Goal: Find specific page/section: Find specific page/section

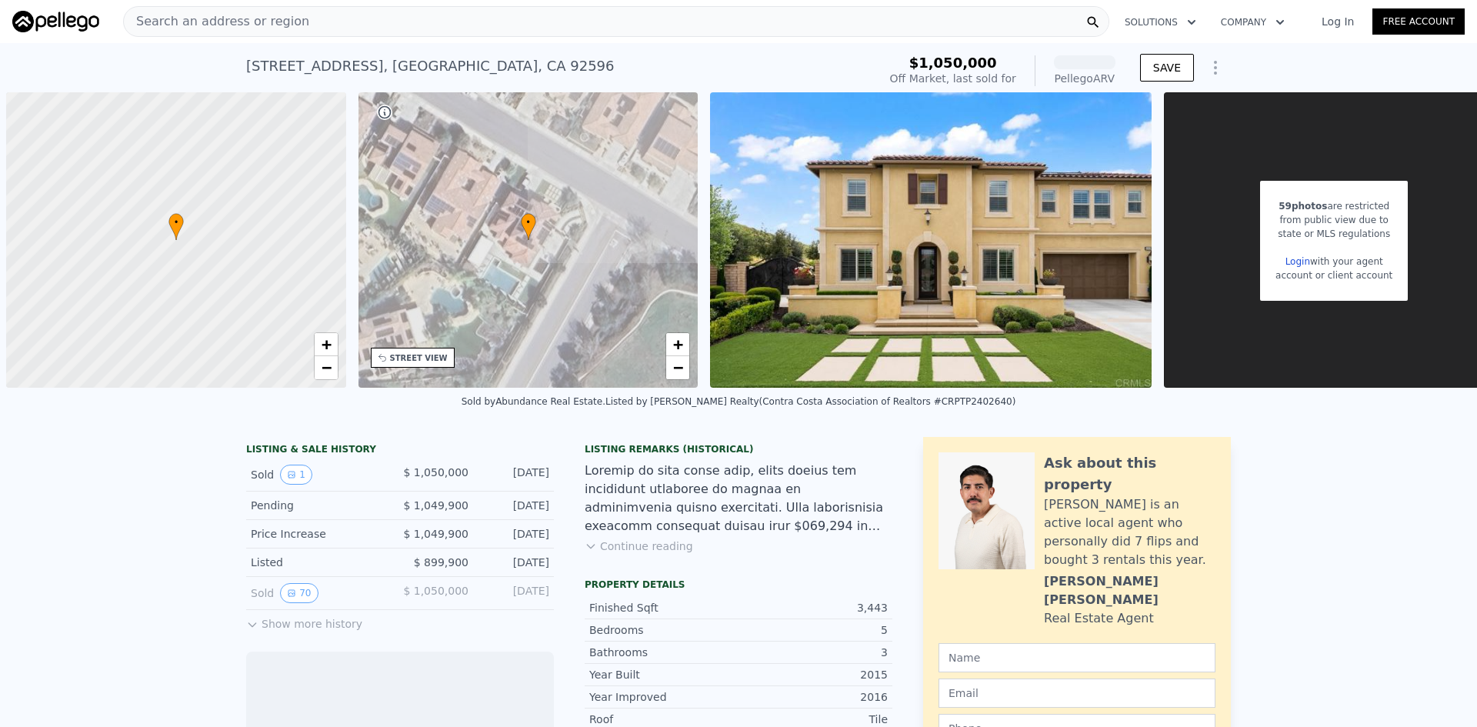
scroll to position [0, 6]
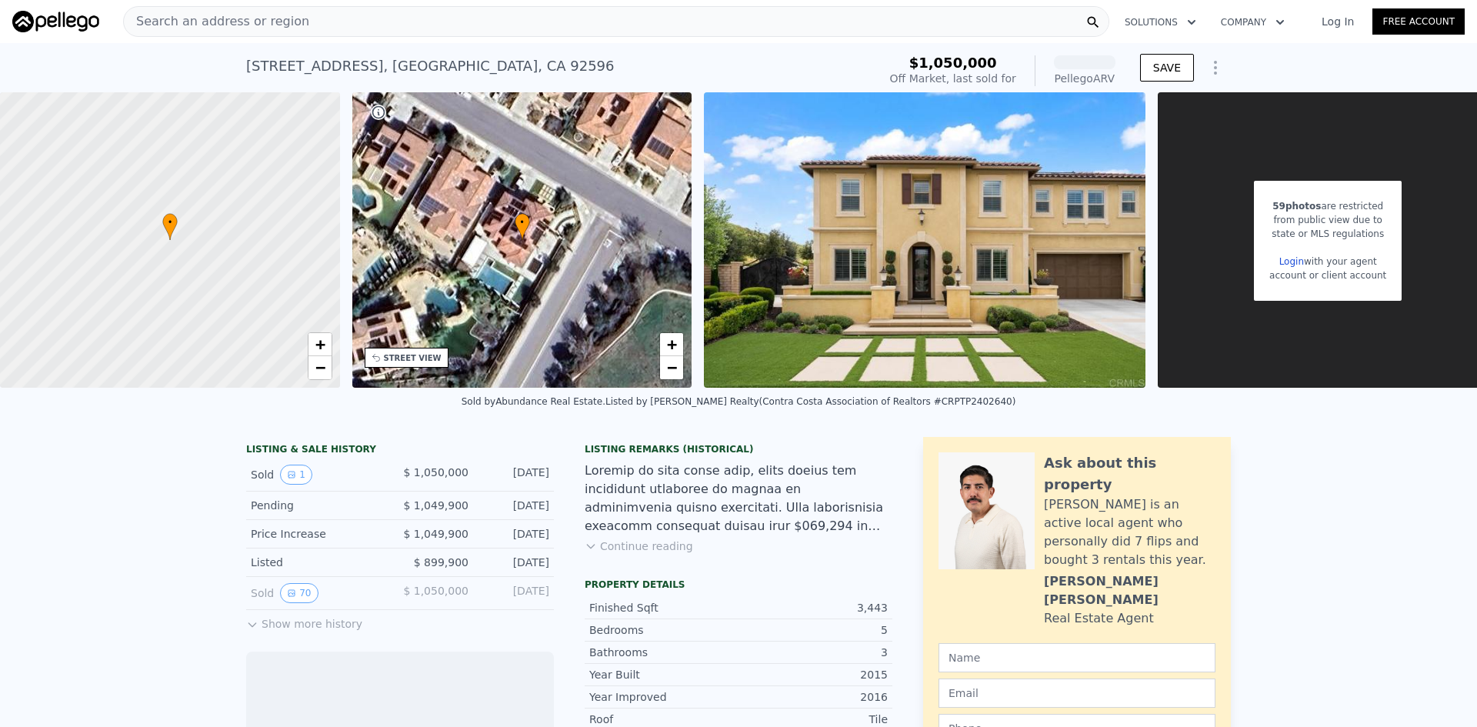
click at [254, 20] on span "Search an address or region" at bounding box center [216, 21] width 185 height 18
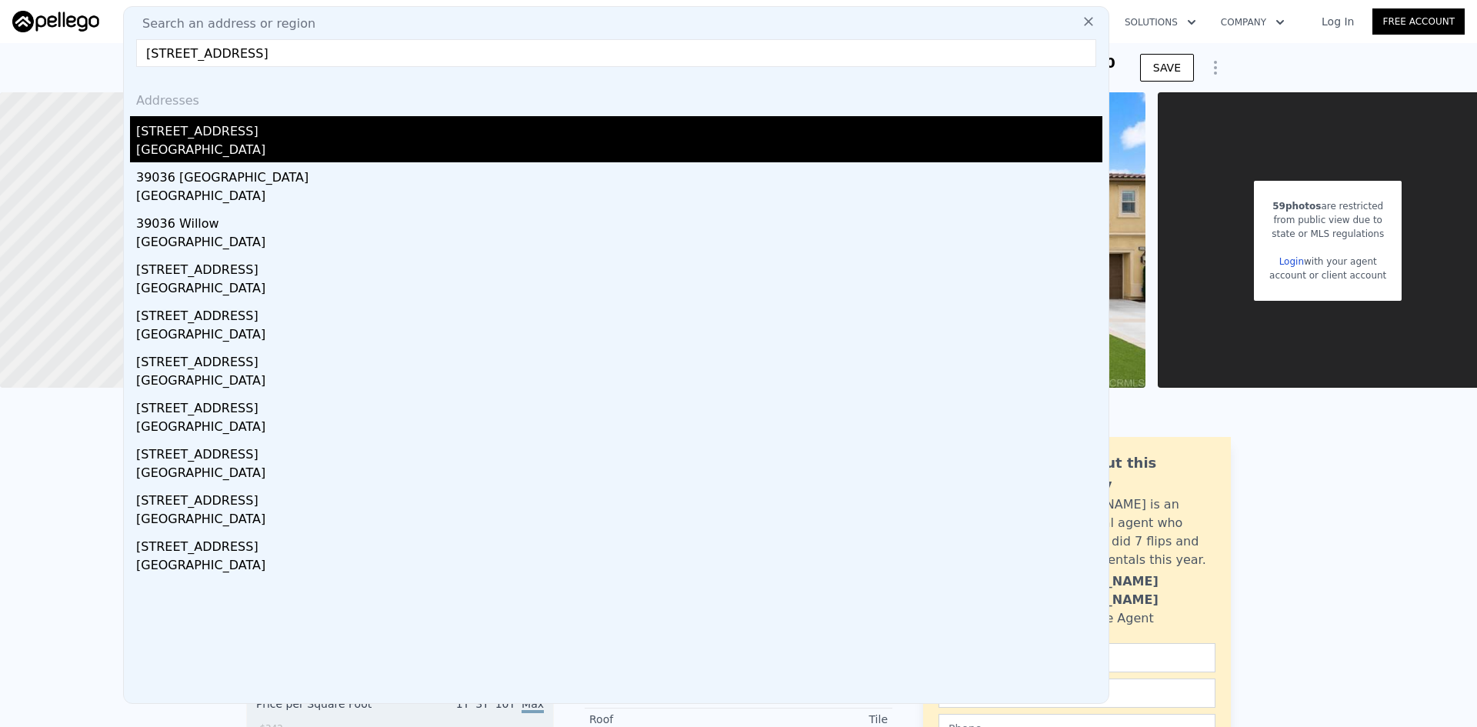
type input "[STREET_ADDRESS]"
click at [282, 142] on div "[GEOGRAPHIC_DATA]" at bounding box center [619, 152] width 966 height 22
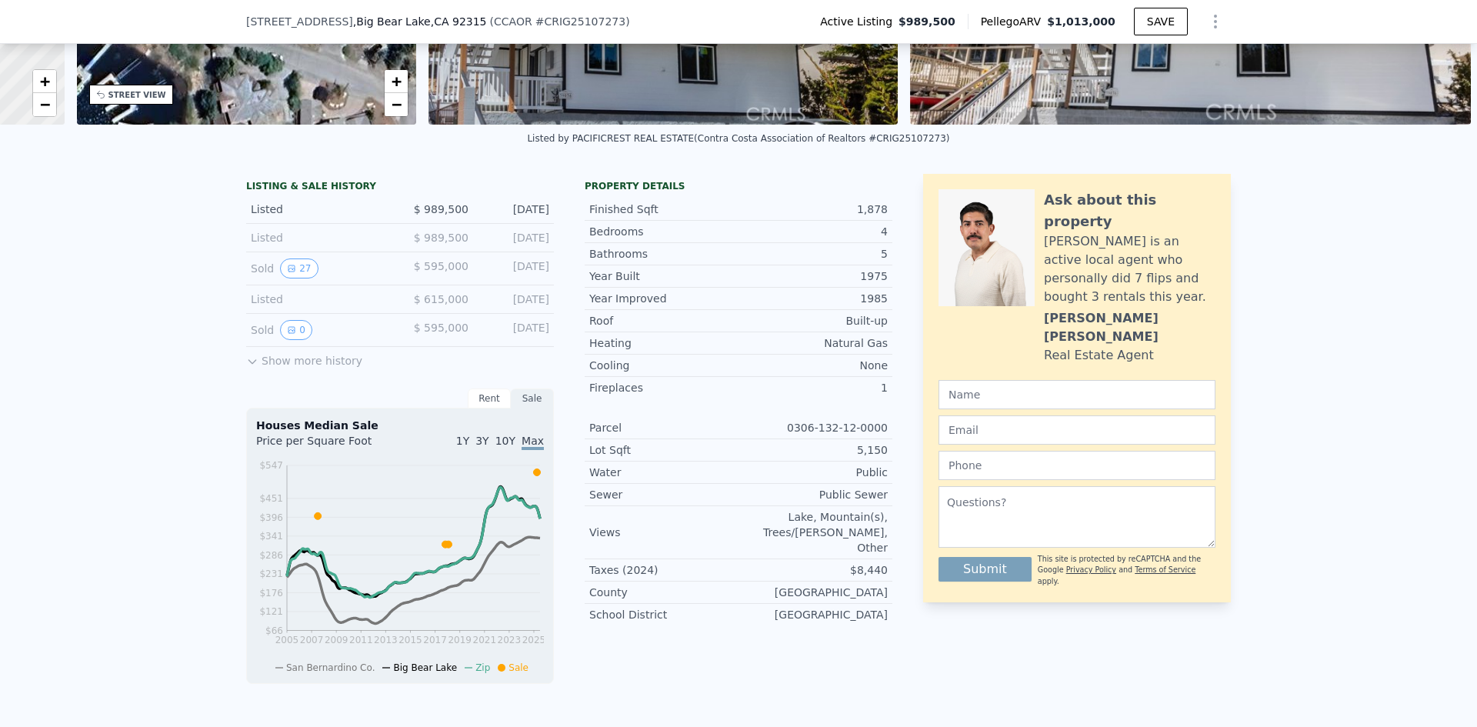
scroll to position [225, 0]
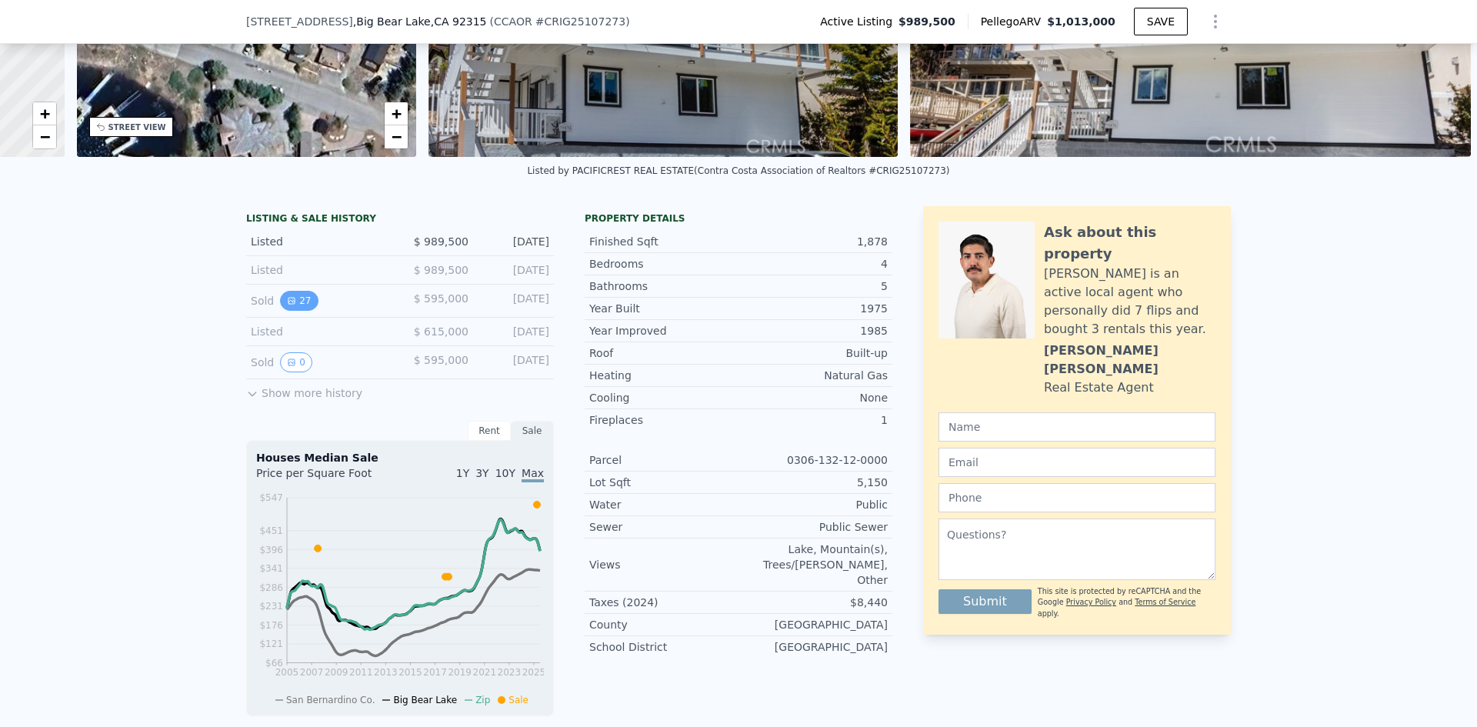
click at [289, 305] on icon "View historical data" at bounding box center [291, 300] width 9 height 9
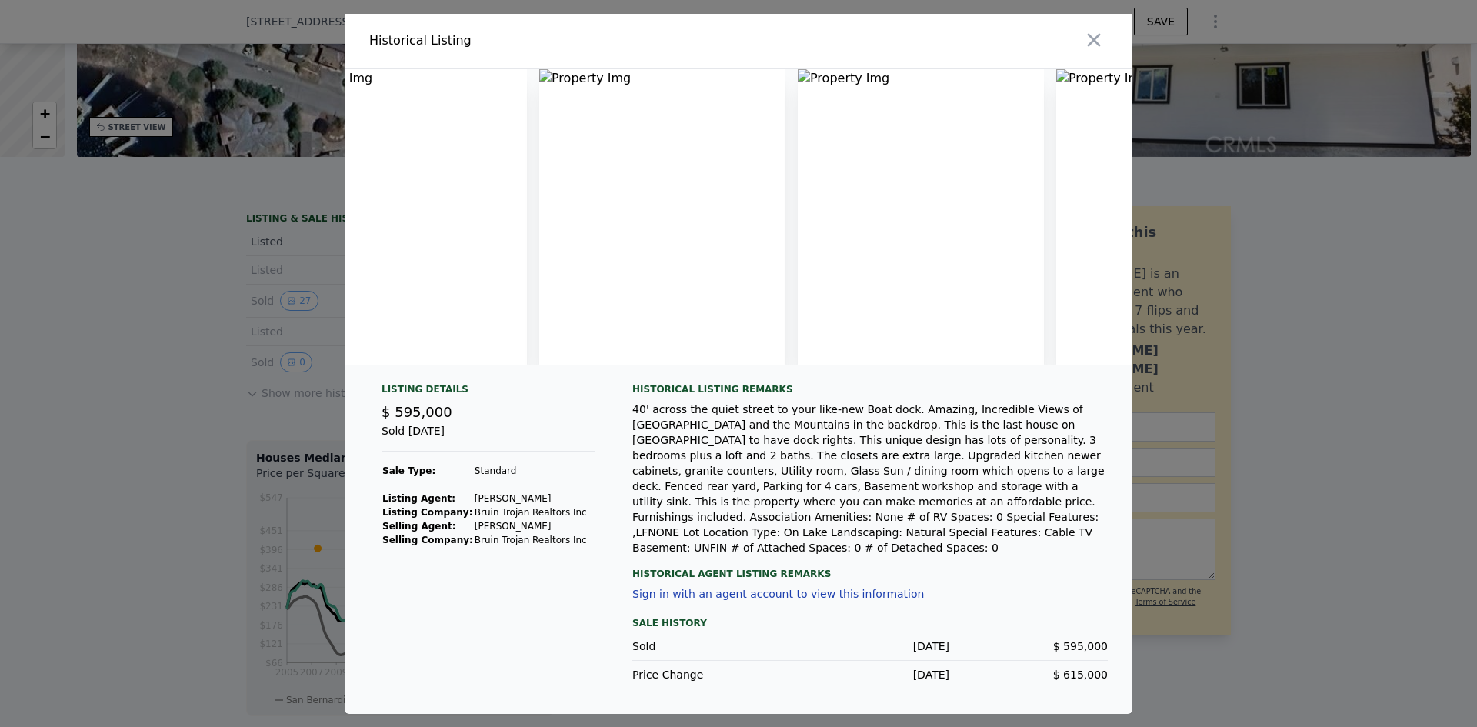
scroll to position [0, 726]
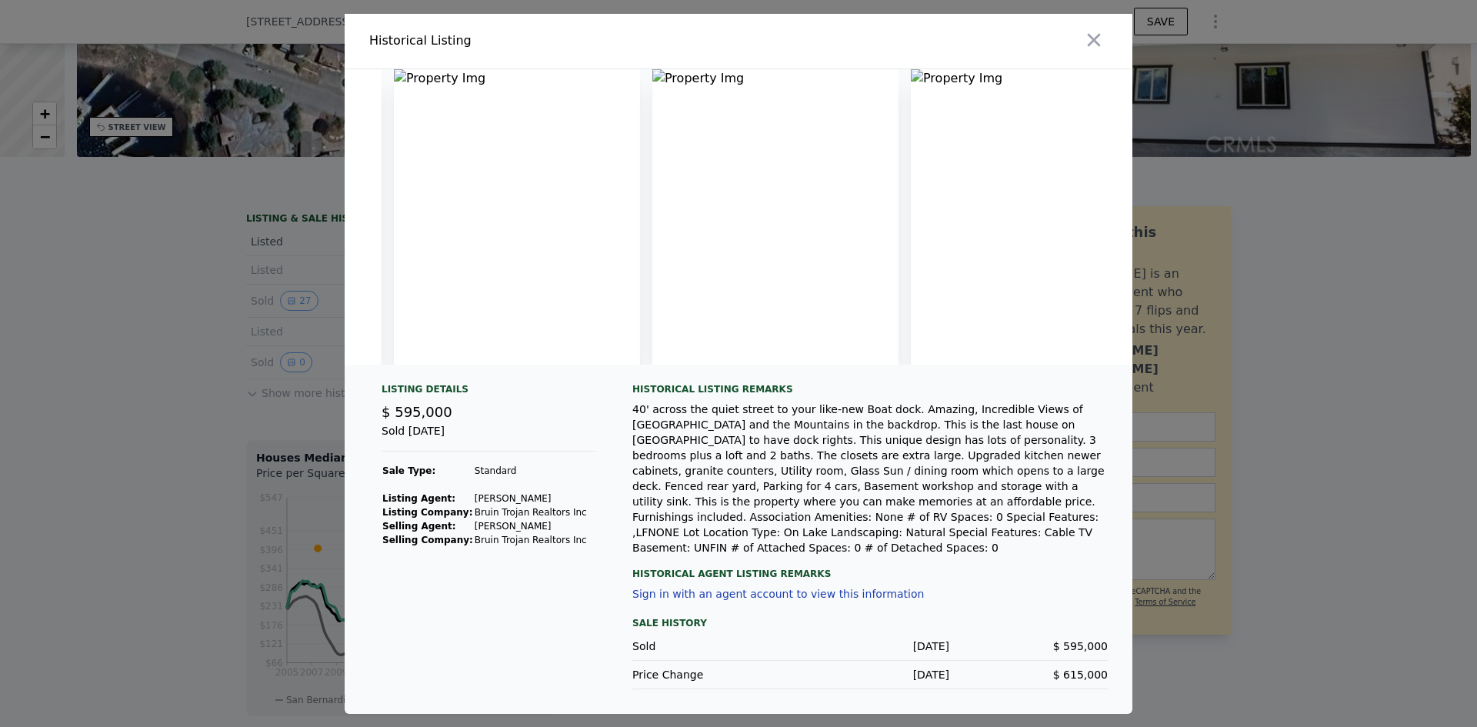
click at [501, 175] on img at bounding box center [517, 216] width 246 height 295
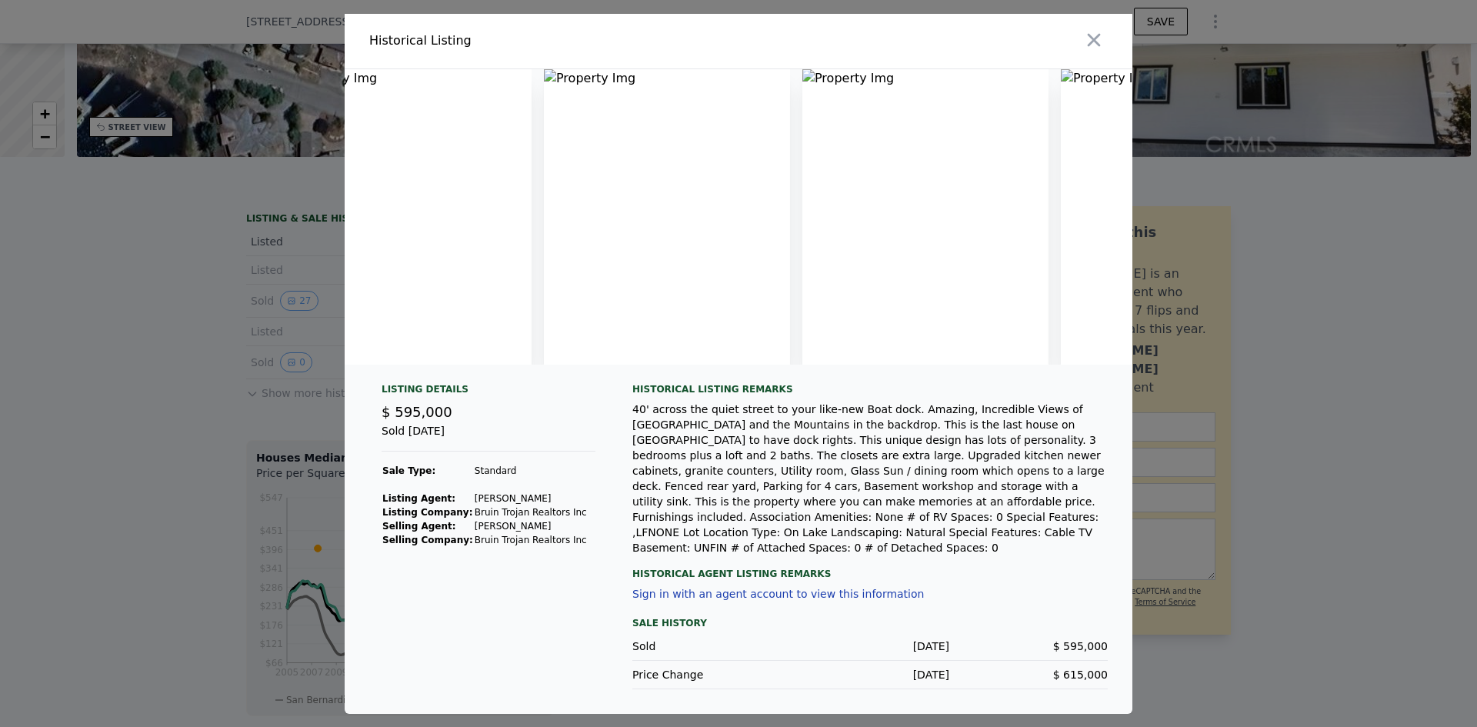
scroll to position [0, 0]
click at [1102, 48] on icon "button" at bounding box center [1094, 40] width 22 height 22
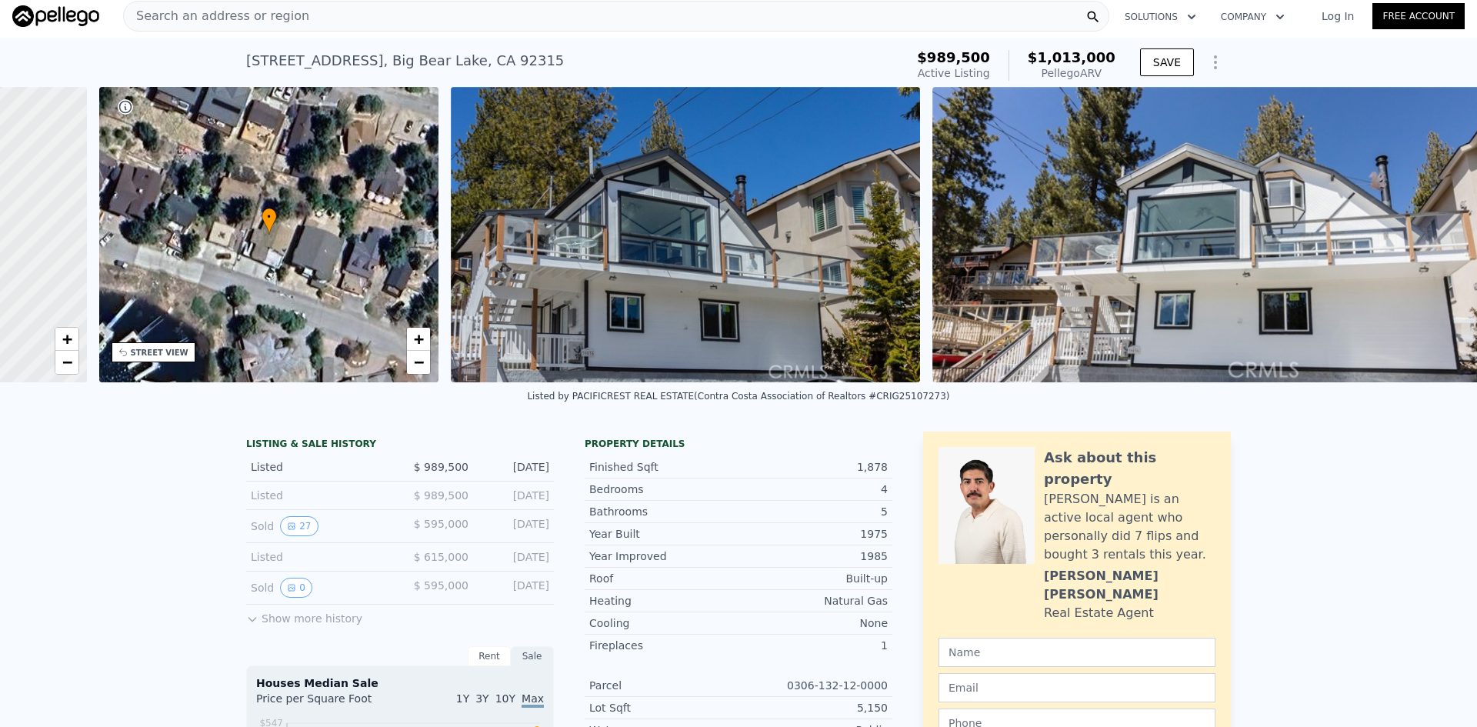
scroll to position [0, 293]
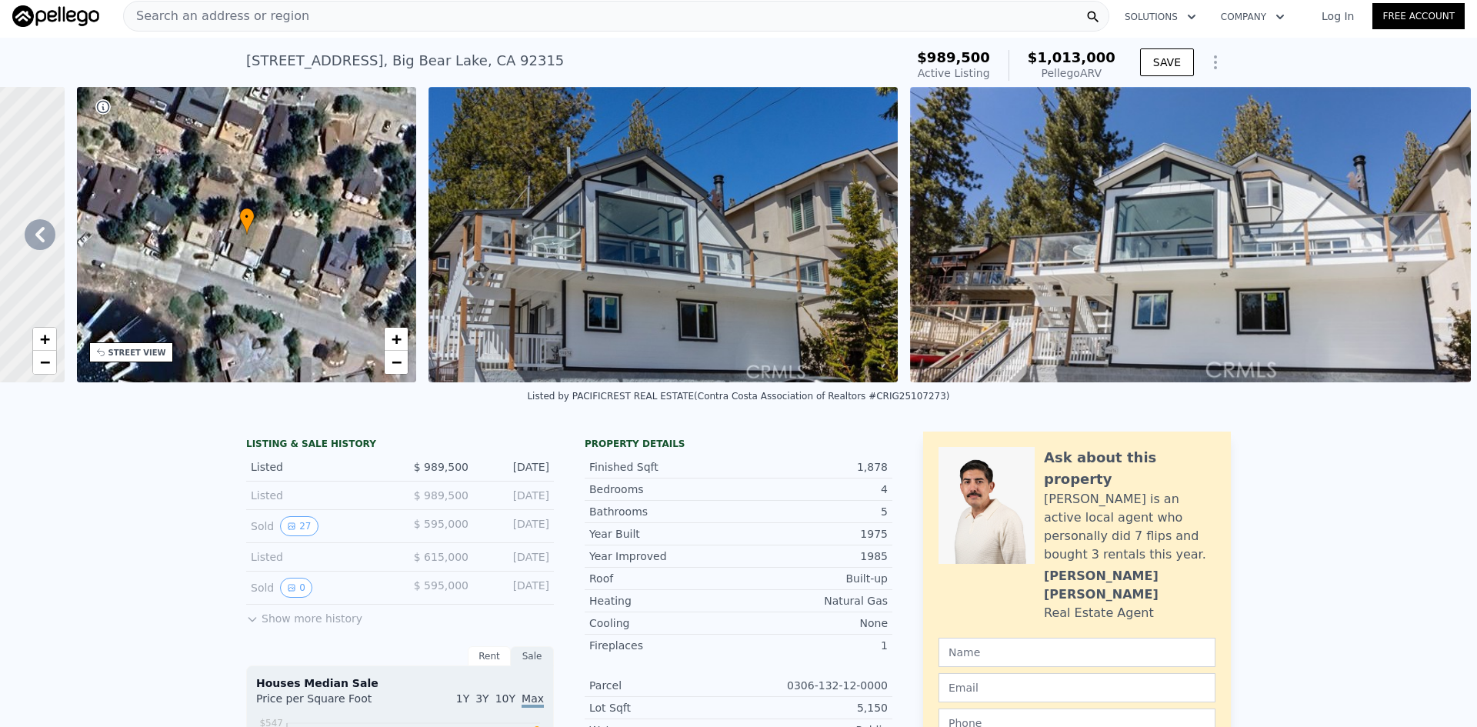
click at [806, 243] on img at bounding box center [663, 234] width 469 height 295
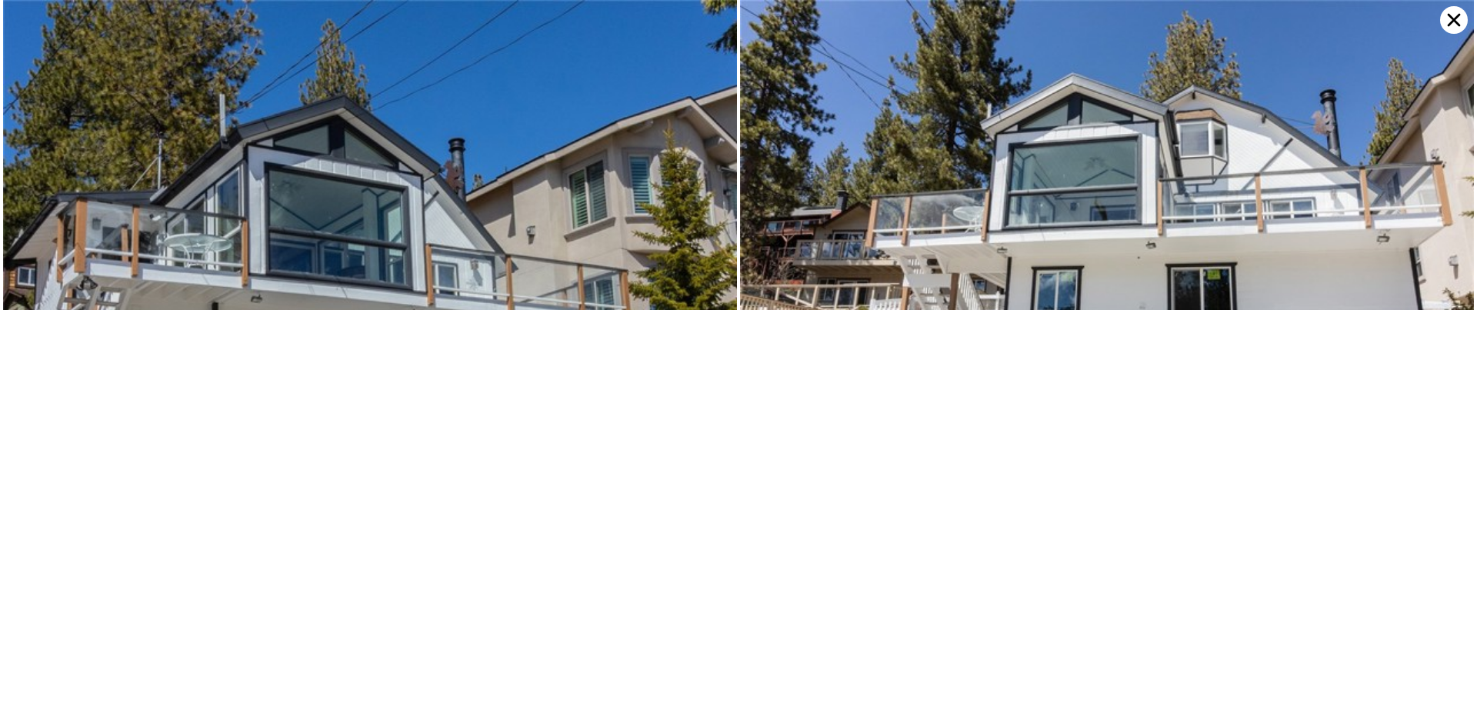
click at [1458, 9] on icon at bounding box center [1454, 20] width 28 height 28
